Goal: Navigation & Orientation: Find specific page/section

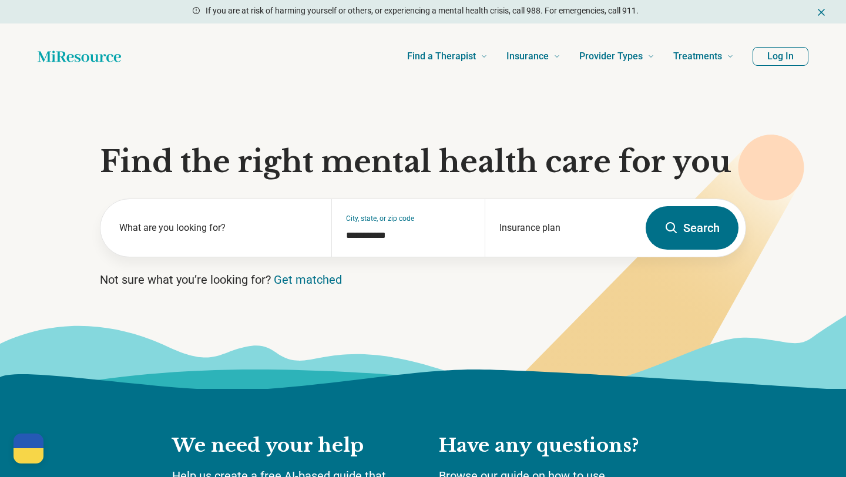
click at [798, 55] on button "Log In" at bounding box center [780, 56] width 56 height 19
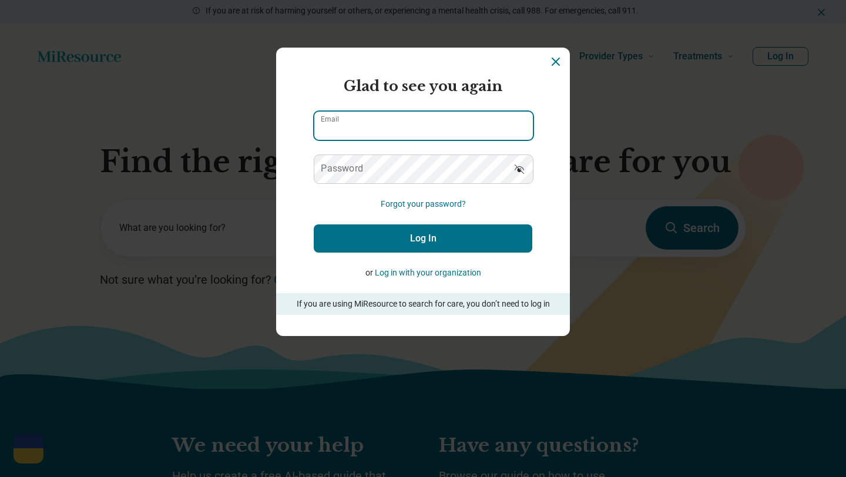
type input "**********"
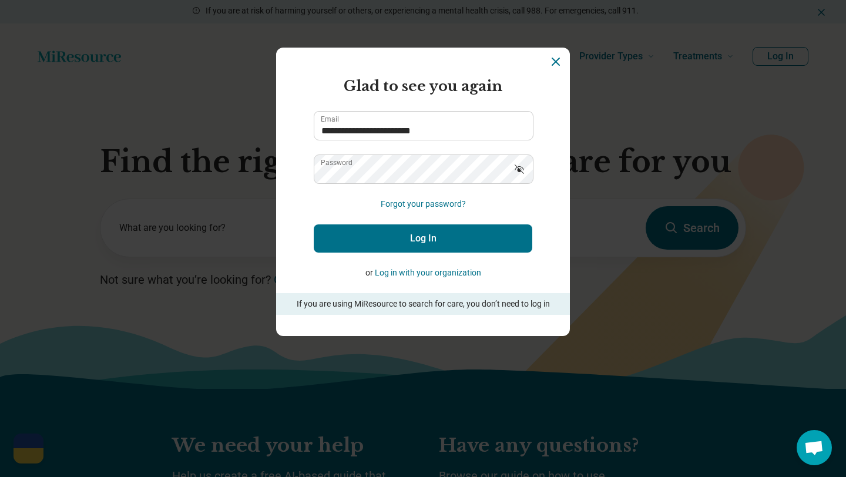
click at [416, 247] on button "Log In" at bounding box center [423, 238] width 218 height 28
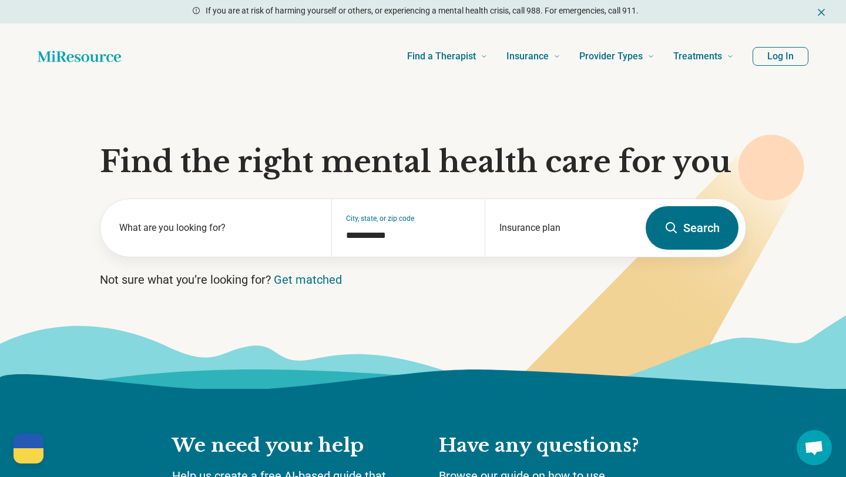
click at [782, 59] on button "Log In" at bounding box center [780, 56] width 56 height 19
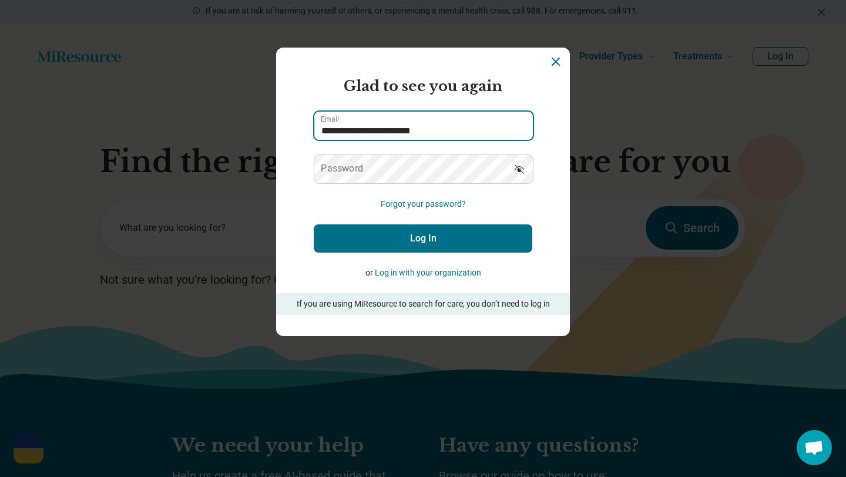
click at [382, 136] on input "**********" at bounding box center [423, 126] width 218 height 28
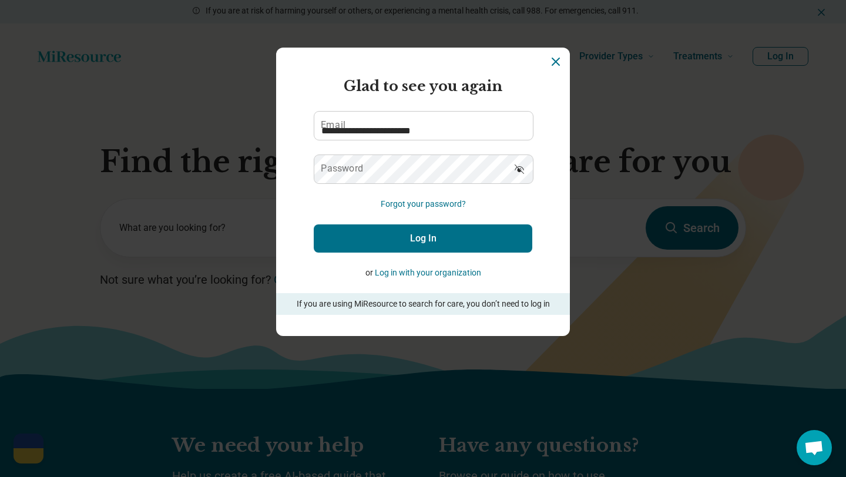
click at [413, 237] on button "Log In" at bounding box center [423, 238] width 218 height 28
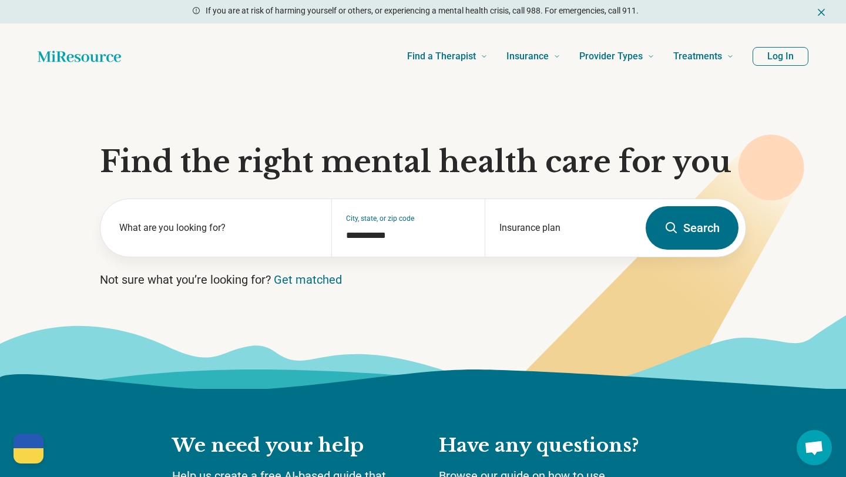
click at [820, 13] on icon "Dismiss" at bounding box center [821, 12] width 6 height 6
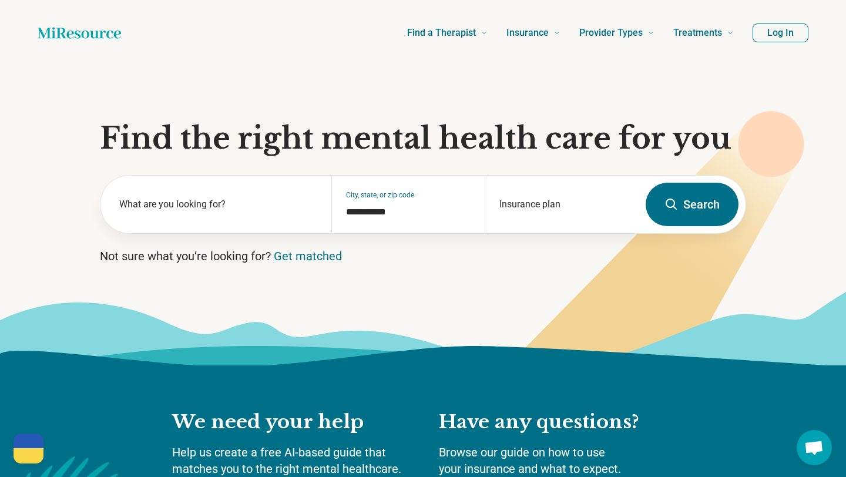
click at [785, 37] on button "Log In" at bounding box center [780, 32] width 56 height 19
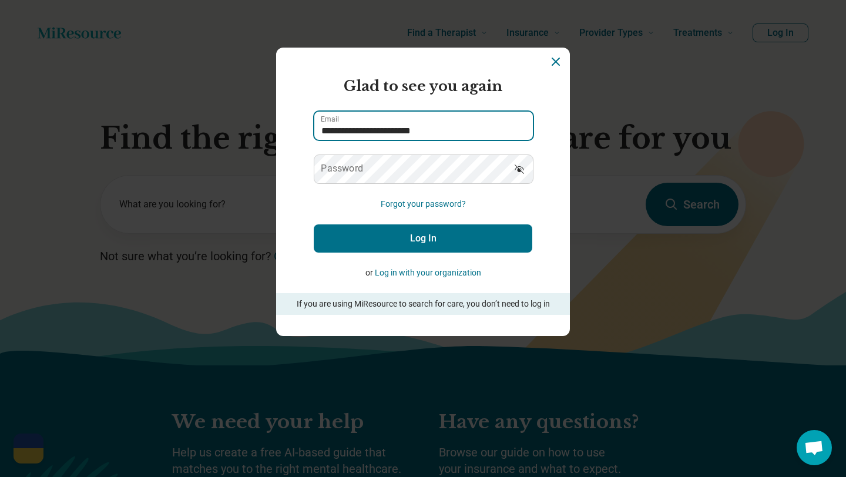
click at [458, 130] on input "**********" at bounding box center [423, 126] width 218 height 28
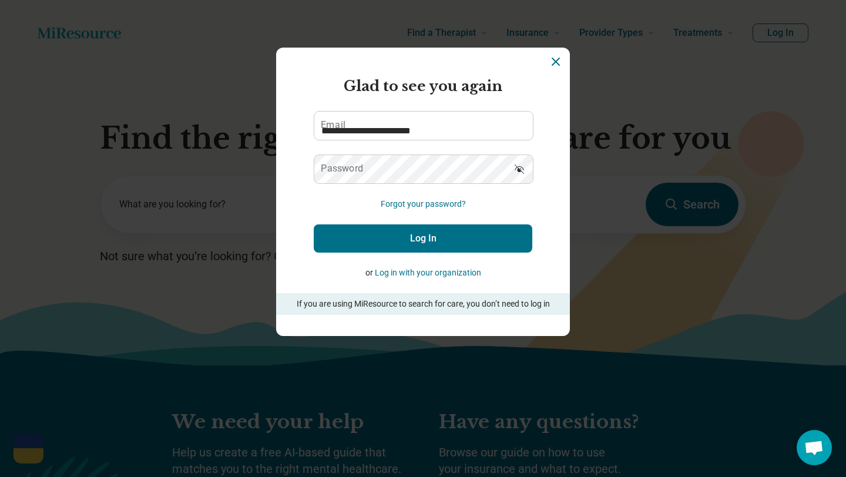
click at [529, 171] on button "Show password" at bounding box center [519, 168] width 26 height 28
click at [465, 240] on button "Log In" at bounding box center [423, 238] width 218 height 28
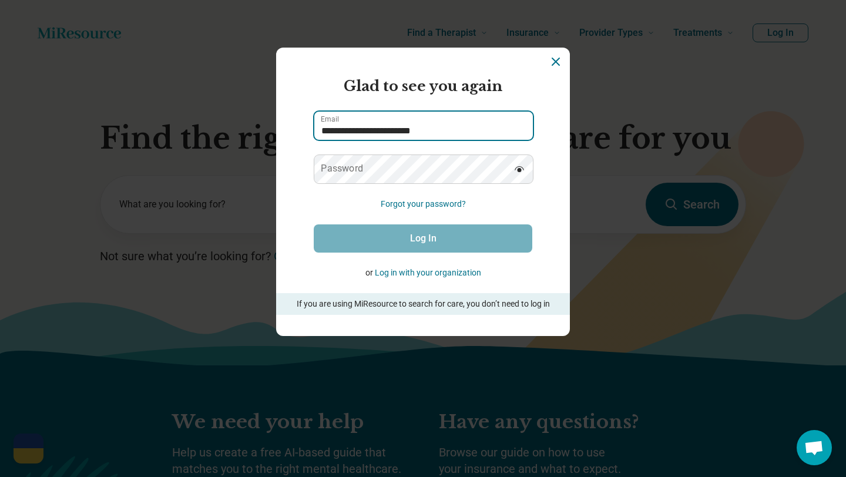
click at [421, 129] on input "**********" at bounding box center [423, 126] width 218 height 28
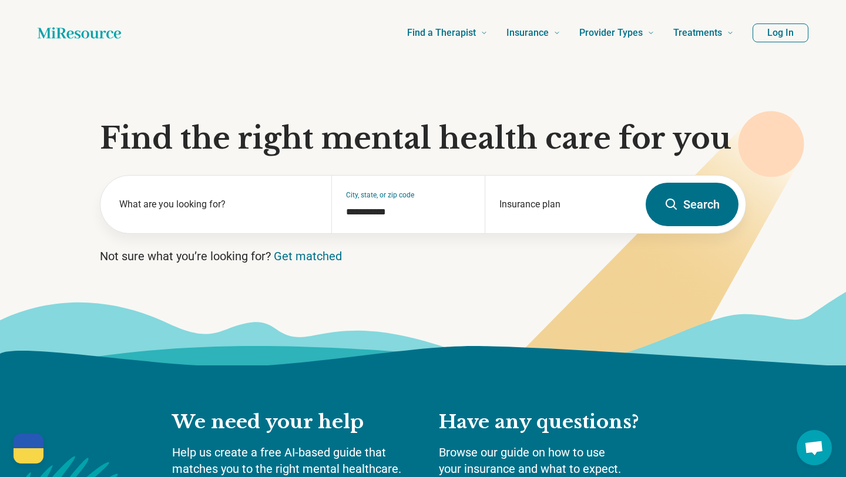
click at [418, 159] on section "**********" at bounding box center [423, 216] width 846 height 300
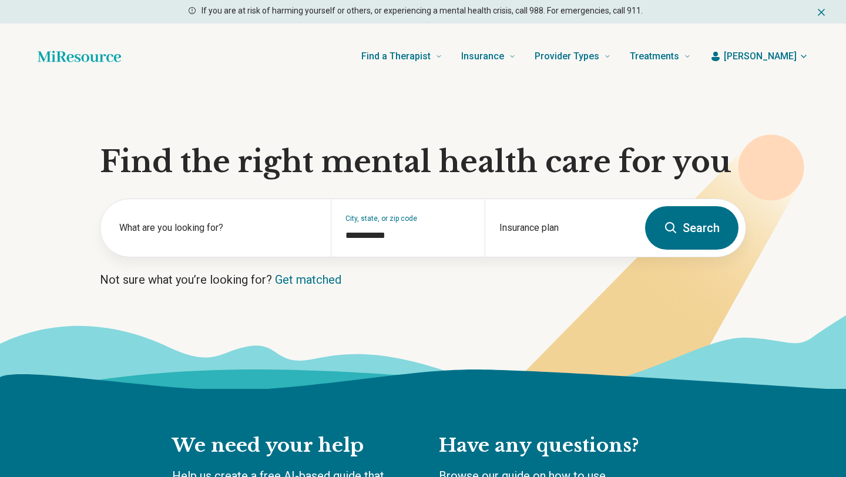
click at [782, 58] on span "[PERSON_NAME]" at bounding box center [760, 56] width 73 height 14
click at [785, 63] on span "[PERSON_NAME]" at bounding box center [760, 56] width 73 height 14
click at [804, 62] on button "[PERSON_NAME]" at bounding box center [759, 56] width 99 height 14
click at [771, 53] on span "[PERSON_NAME]" at bounding box center [760, 56] width 73 height 14
click at [805, 60] on icon "button" at bounding box center [803, 56] width 9 height 9
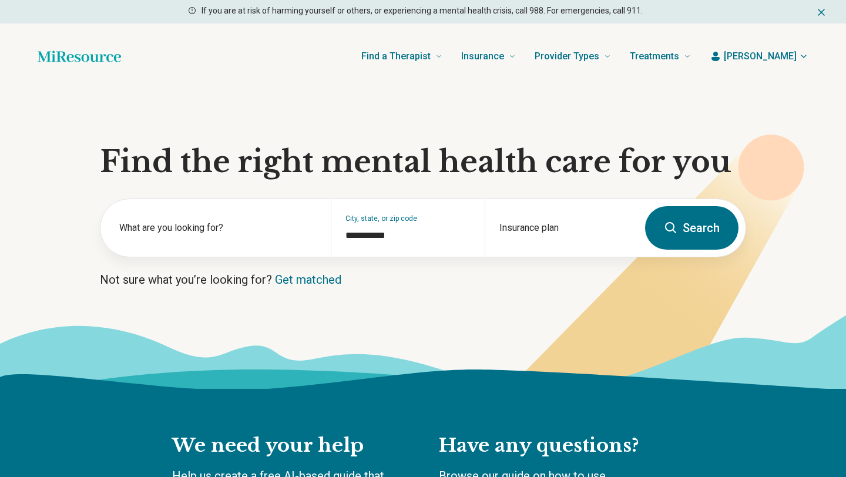
click at [721, 56] on icon "button" at bounding box center [716, 57] width 12 height 12
click at [431, 60] on span "Find a Therapist" at bounding box center [395, 56] width 69 height 16
click at [776, 59] on span "Melanie" at bounding box center [760, 56] width 73 height 14
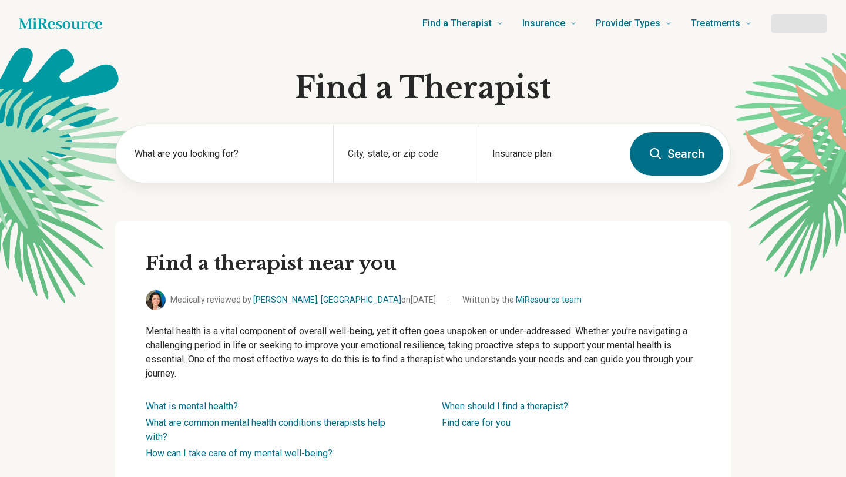
click at [796, 26] on div at bounding box center [799, 23] width 56 height 19
click at [798, 25] on div at bounding box center [799, 23] width 56 height 19
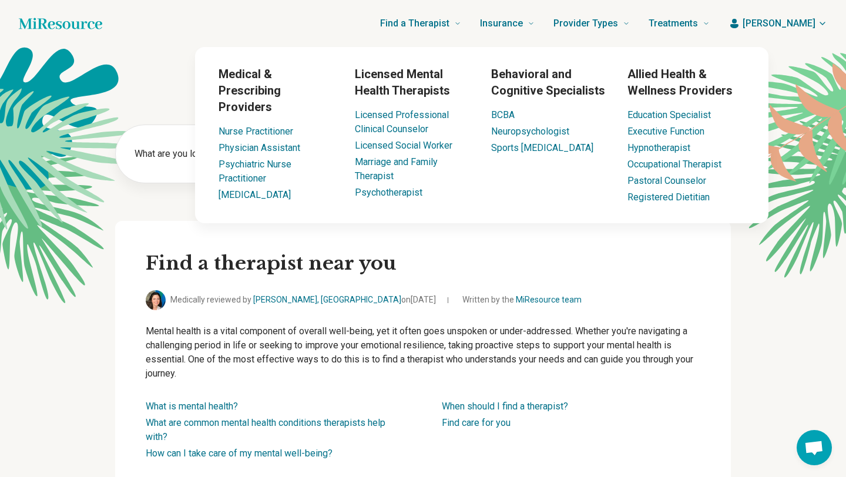
click at [786, 28] on span "[PERSON_NAME]" at bounding box center [778, 23] width 73 height 14
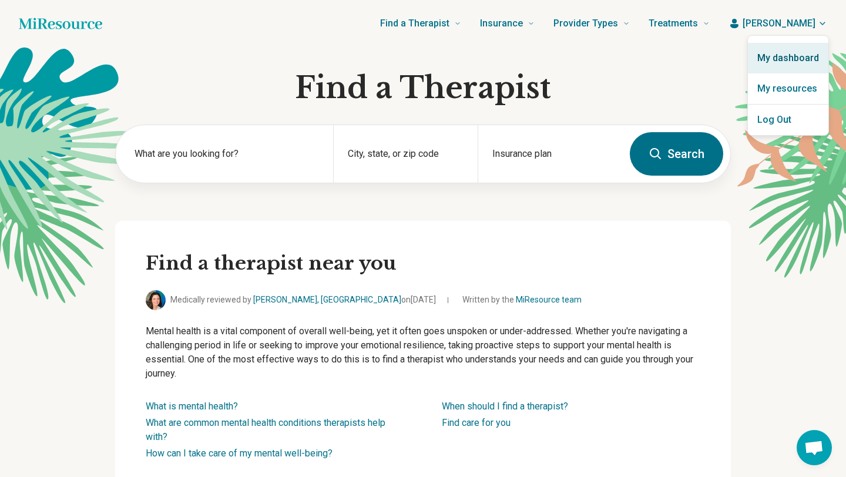
click at [781, 56] on link "My dashboard" at bounding box center [788, 58] width 80 height 31
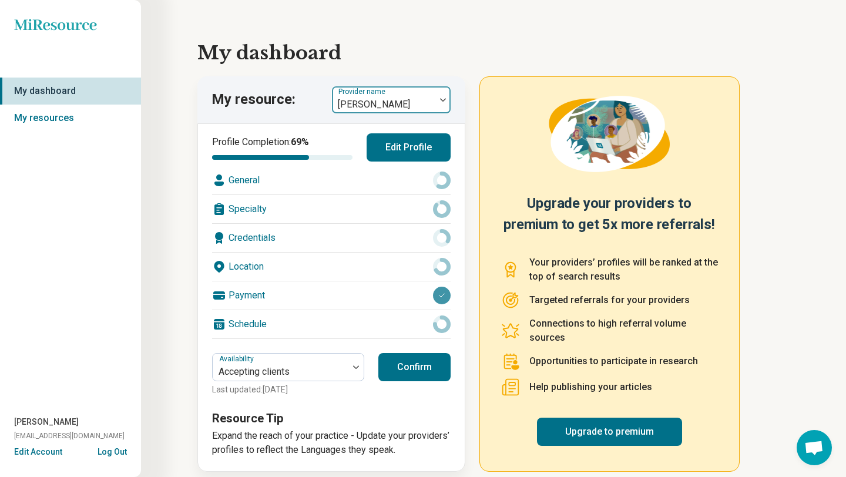
click at [350, 100] on div at bounding box center [384, 104] width 94 height 16
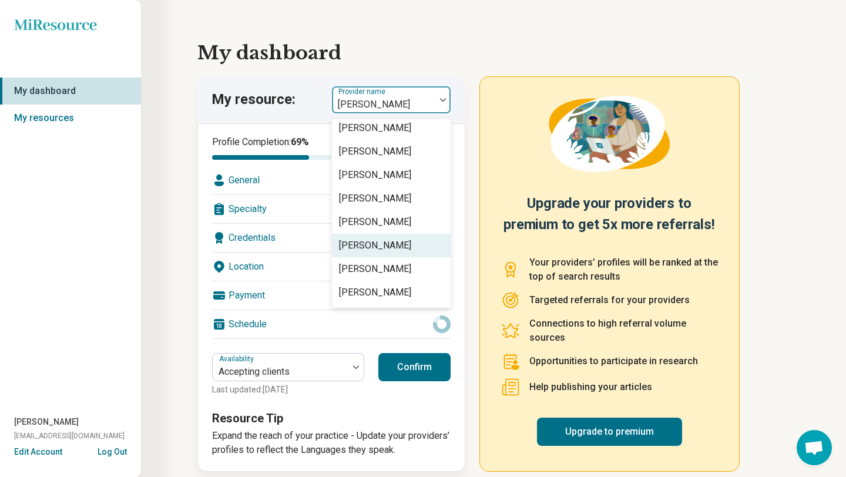
scroll to position [49, 0]
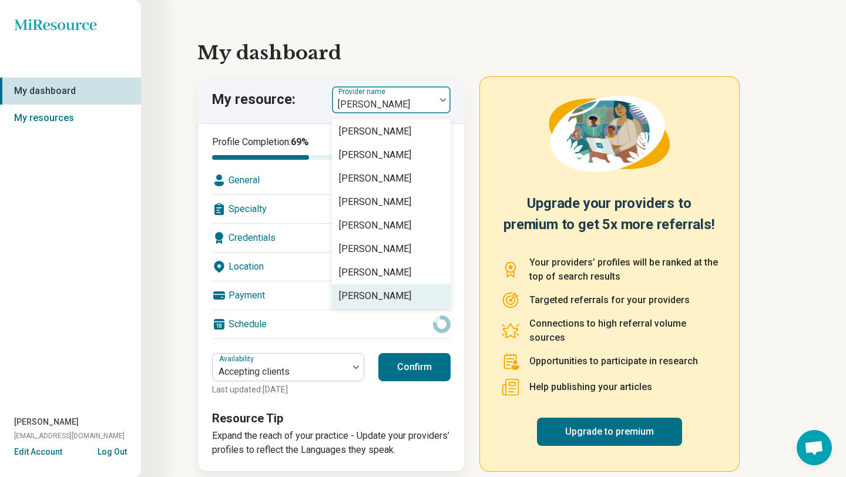
click at [365, 298] on div "[PERSON_NAME]" at bounding box center [375, 296] width 72 height 14
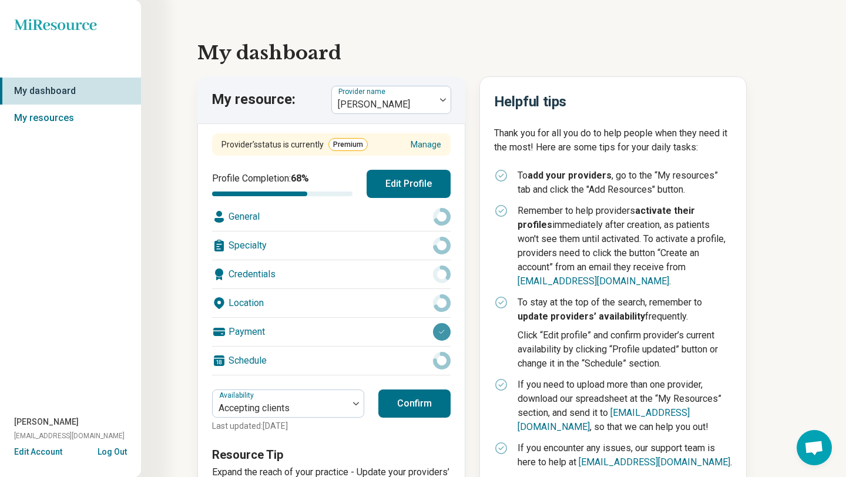
click at [346, 106] on div at bounding box center [384, 104] width 94 height 16
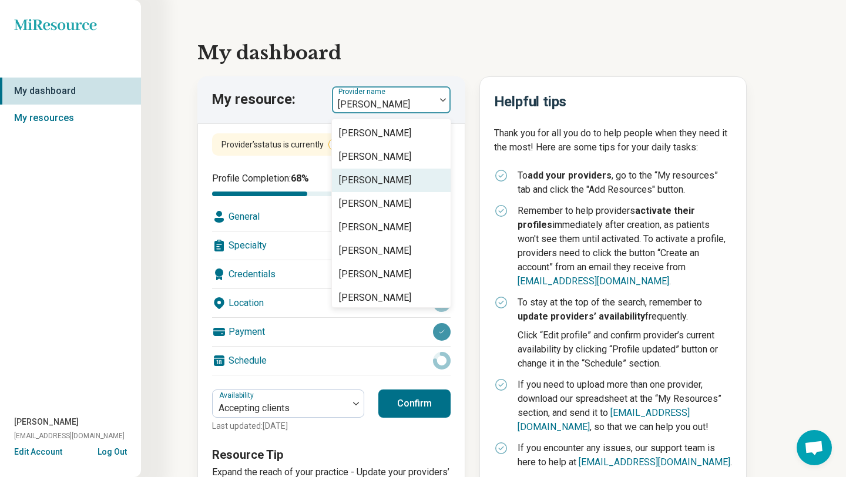
click at [354, 180] on div "Olivia Frichtl" at bounding box center [375, 180] width 72 height 14
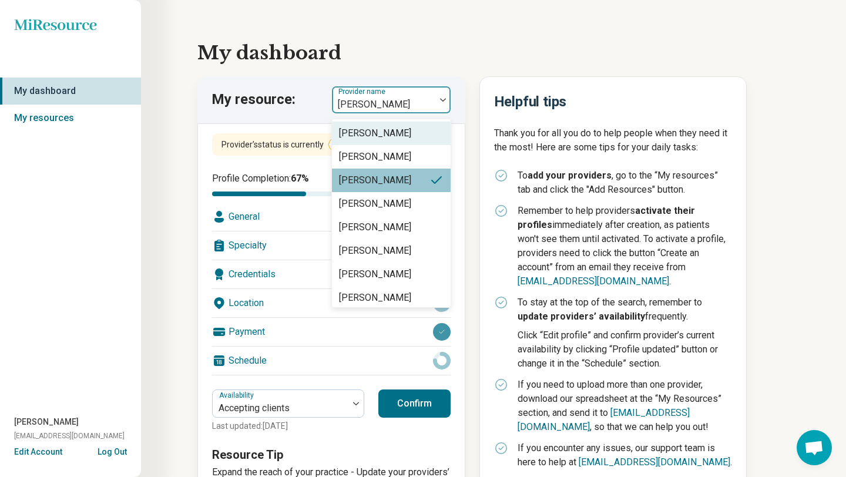
click at [377, 103] on div at bounding box center [384, 104] width 94 height 16
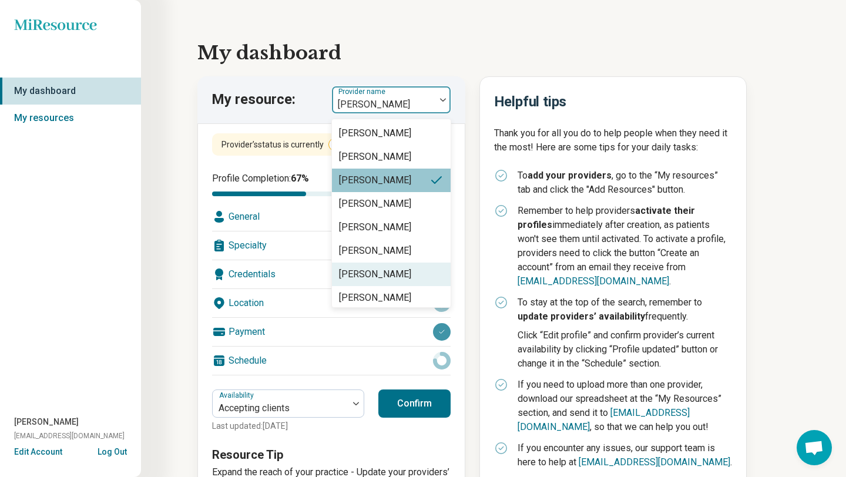
click at [373, 274] on div "Adrianna Powell" at bounding box center [375, 274] width 72 height 14
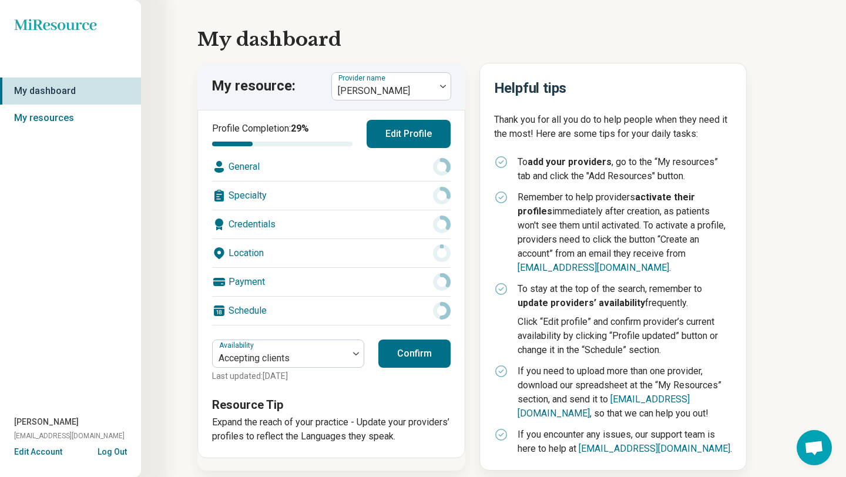
scroll to position [0, 0]
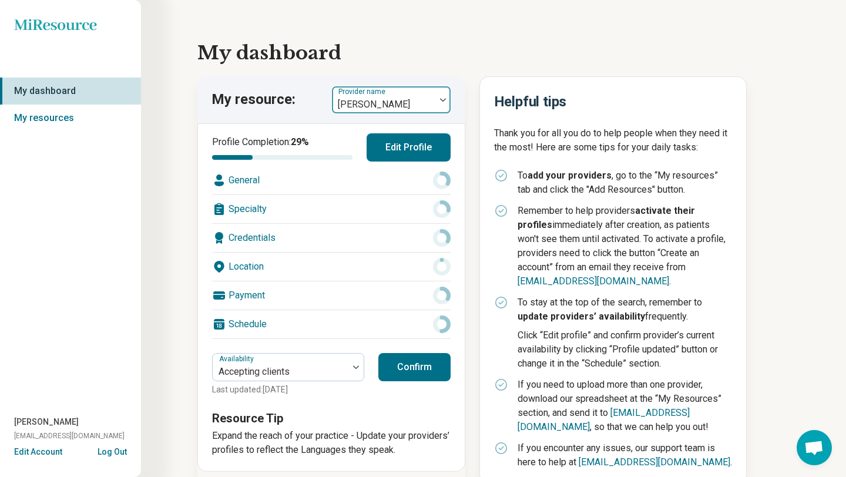
click at [359, 99] on div at bounding box center [384, 104] width 94 height 16
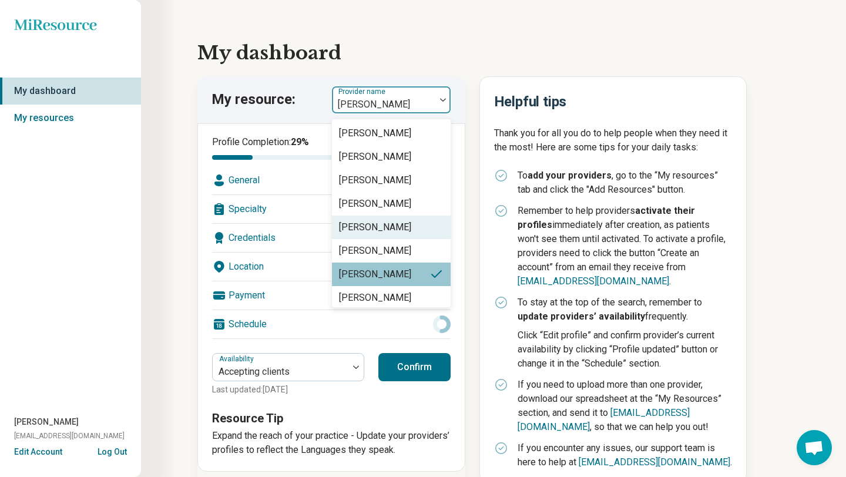
click at [370, 228] on div "Lauren Eberle" at bounding box center [375, 227] width 72 height 14
